Goal: Book appointment/travel/reservation

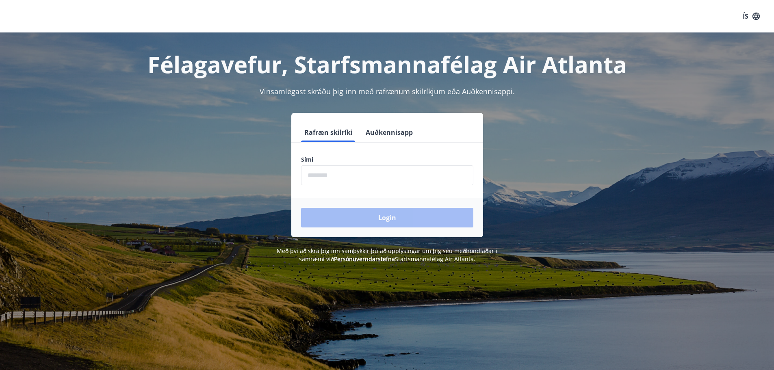
click at [360, 180] on input "phone" at bounding box center [387, 175] width 172 height 20
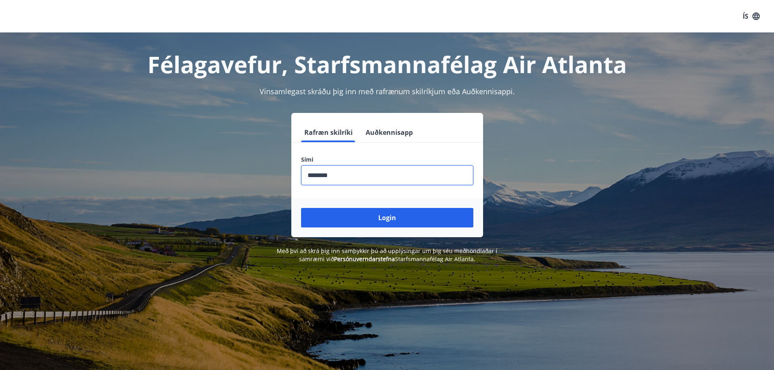
type input "********"
click at [301, 208] on button "Login" at bounding box center [387, 218] width 172 height 20
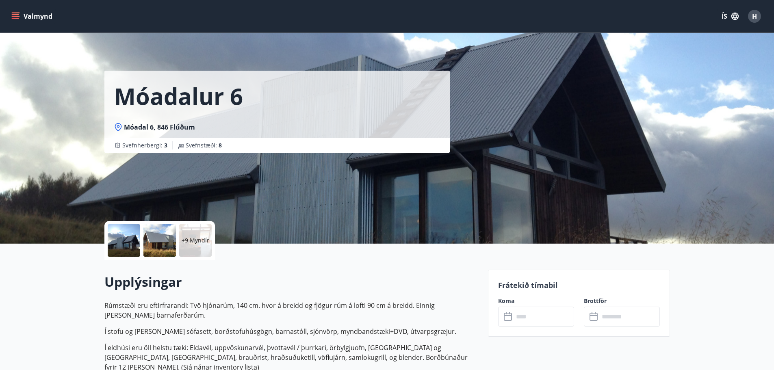
click at [11, 14] on button "Valmynd" at bounding box center [33, 16] width 46 height 15
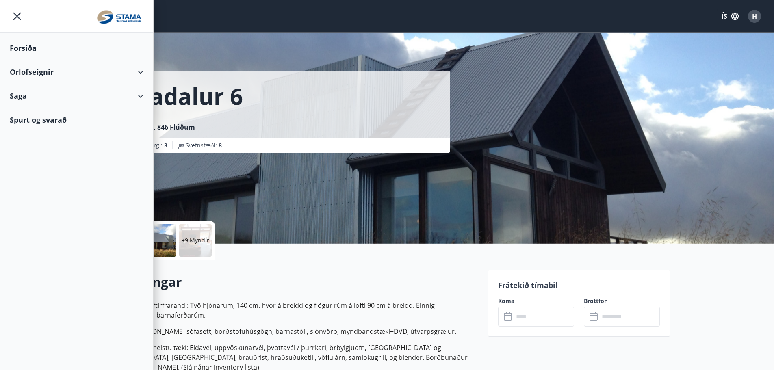
click at [139, 75] on div "Orlofseignir" at bounding box center [77, 72] width 134 height 24
click at [35, 112] on div "Bókunardagatal" at bounding box center [76, 109] width 121 height 17
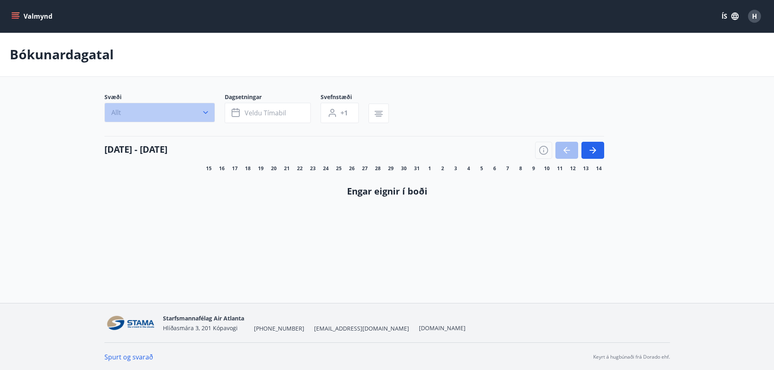
click at [157, 115] on button "Allt" at bounding box center [159, 113] width 111 height 20
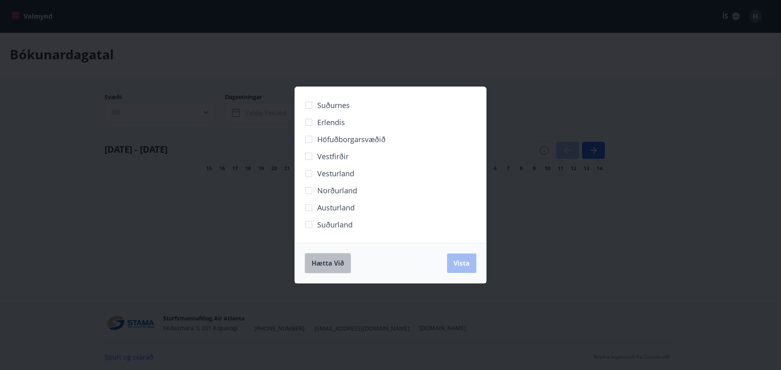
click at [333, 267] on span "Hætta við" at bounding box center [327, 263] width 33 height 9
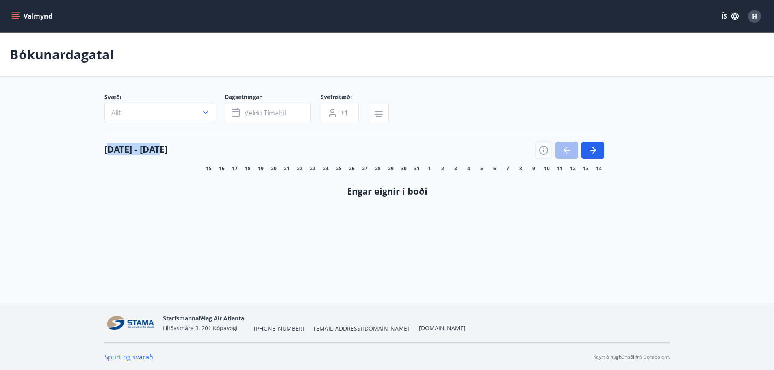
drag, startPoint x: 108, startPoint y: 150, endPoint x: 303, endPoint y: 150, distance: 195.1
click at [167, 150] on h4 "15 ágúst - 14 september" at bounding box center [135, 149] width 63 height 12
click at [317, 150] on div "15 ágúst - 14 september" at bounding box center [354, 147] width 500 height 23
click at [601, 148] on button "button" at bounding box center [593, 150] width 23 height 17
click at [599, 147] on button "button" at bounding box center [593, 150] width 23 height 17
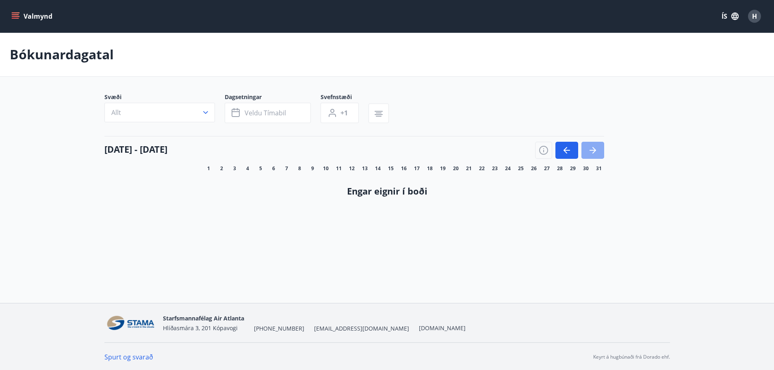
click at [599, 147] on button "button" at bounding box center [593, 150] width 23 height 17
click at [598, 147] on button "button" at bounding box center [593, 150] width 23 height 17
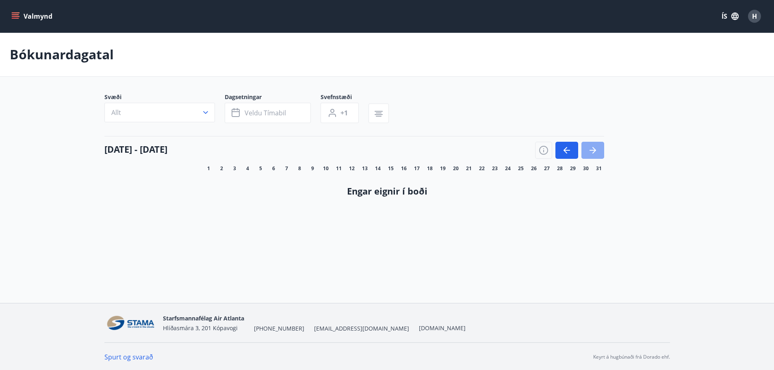
click at [598, 147] on button "button" at bounding box center [593, 150] width 23 height 17
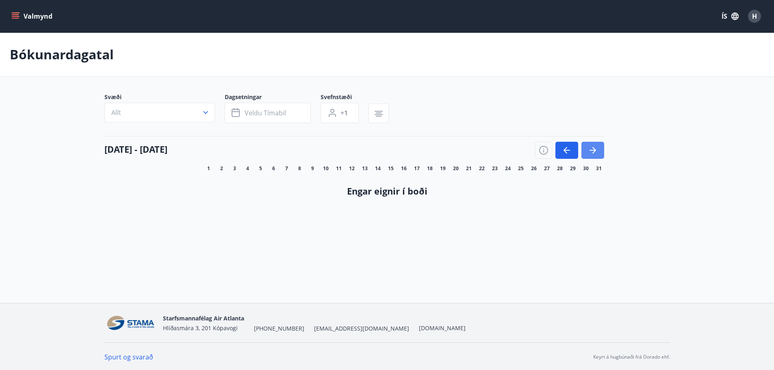
click at [598, 147] on button "button" at bounding box center [593, 150] width 23 height 17
click at [23, 20] on button "Valmynd" at bounding box center [33, 16] width 46 height 15
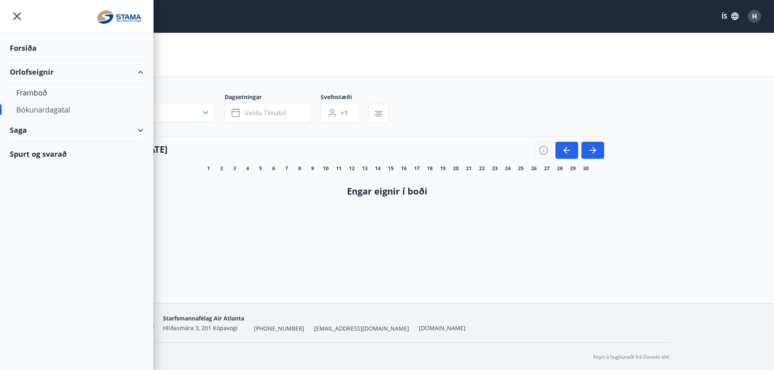
click at [32, 133] on div "Saga" at bounding box center [77, 130] width 134 height 24
click at [40, 169] on div "Umsóknir" at bounding box center [76, 167] width 121 height 17
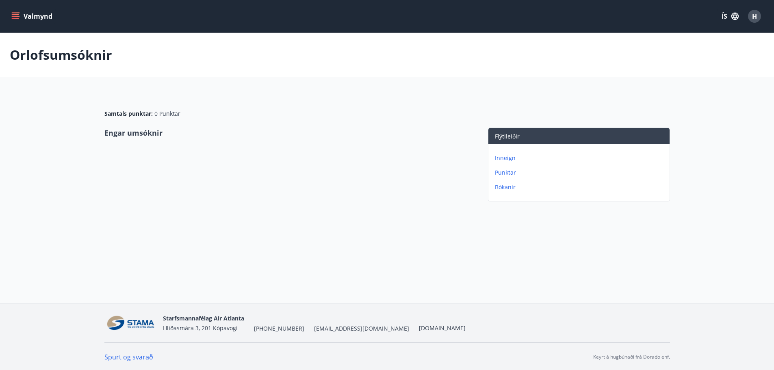
click at [33, 21] on button "Valmynd" at bounding box center [33, 16] width 46 height 15
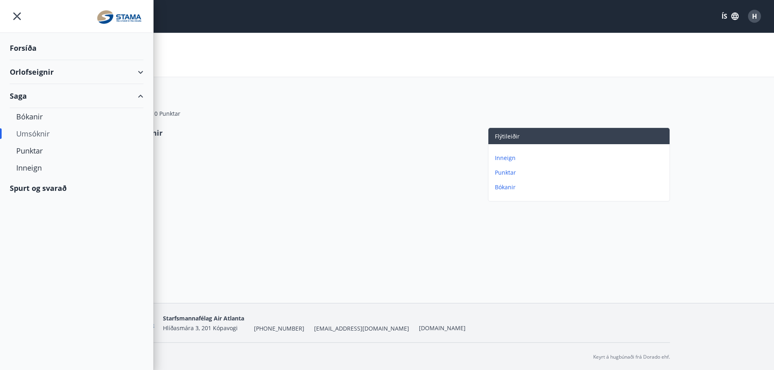
click at [23, 56] on div "Forsíða" at bounding box center [77, 48] width 134 height 24
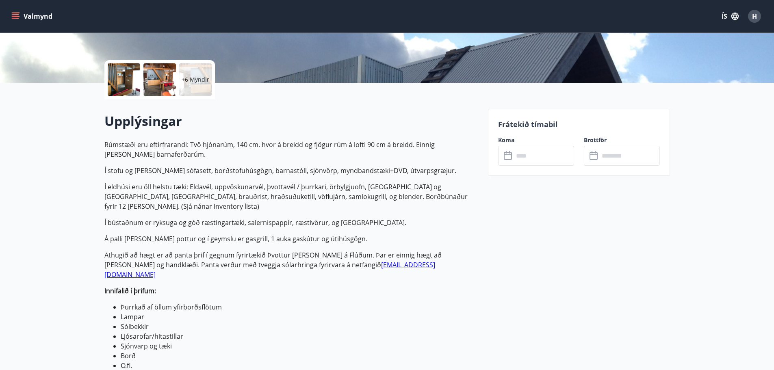
scroll to position [163, 0]
